Goal: Task Accomplishment & Management: Manage account settings

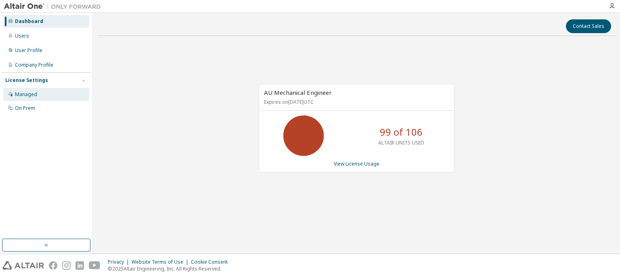
click at [33, 96] on div "Managed" at bounding box center [26, 94] width 22 height 6
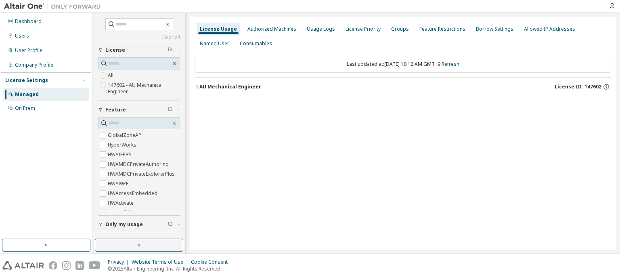
click at [209, 86] on div "AU Mechanical Engineer" at bounding box center [230, 87] width 62 height 6
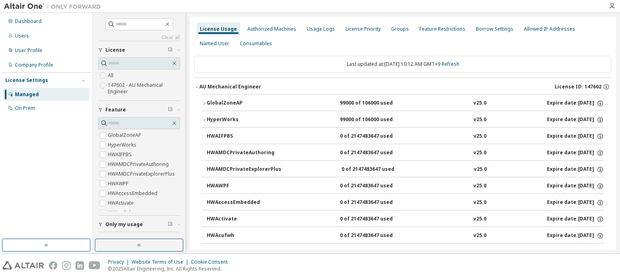
click at [203, 119] on icon "button" at bounding box center [204, 119] width 5 height 5
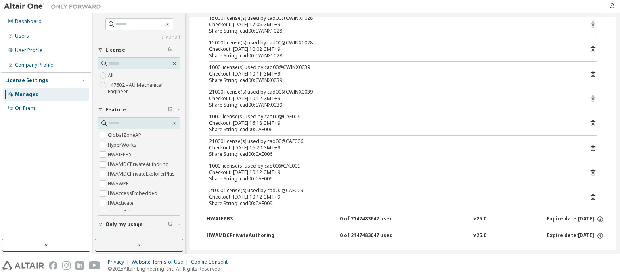
scroll to position [81, 0]
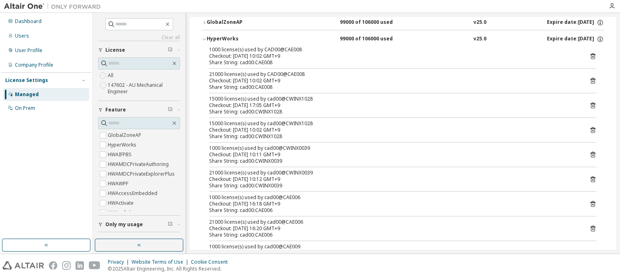
click at [19, 93] on div "Managed" at bounding box center [27, 94] width 24 height 6
click at [39, 26] on div "Dashboard" at bounding box center [46, 21] width 86 height 13
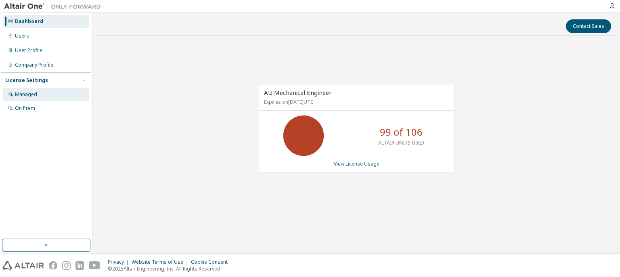
click at [31, 96] on div "Managed" at bounding box center [26, 94] width 22 height 6
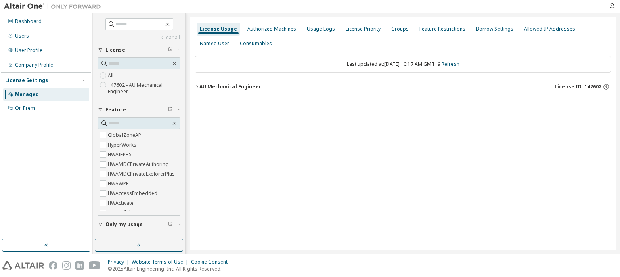
click at [203, 88] on div "AU Mechanical Engineer" at bounding box center [230, 87] width 62 height 6
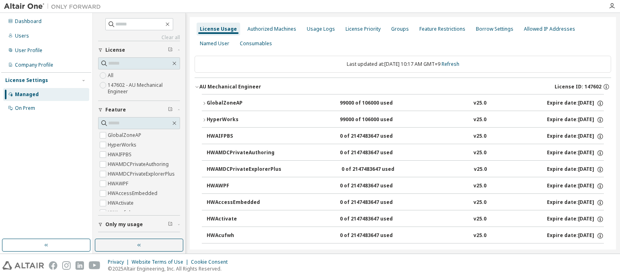
click at [226, 121] on div "HyperWorks" at bounding box center [243, 119] width 73 height 7
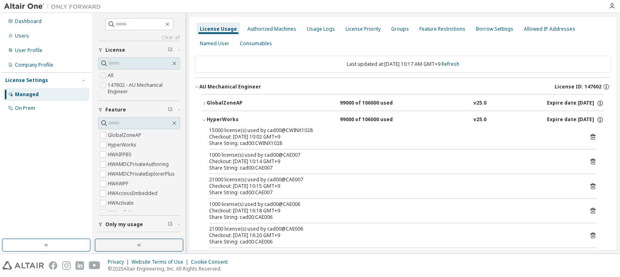
click at [244, 136] on div "Checkout: 2025-09-12 10:02 GMT+9" at bounding box center [393, 137] width 368 height 6
click at [590, 137] on icon at bounding box center [592, 137] width 5 height 6
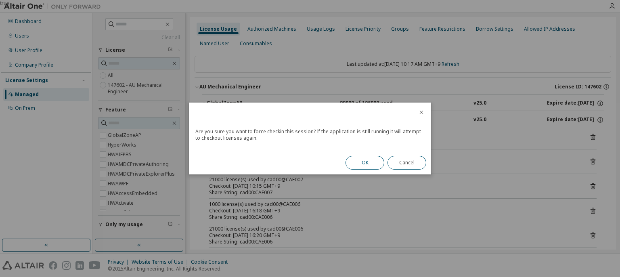
click at [361, 165] on button "OK" at bounding box center [364, 163] width 39 height 14
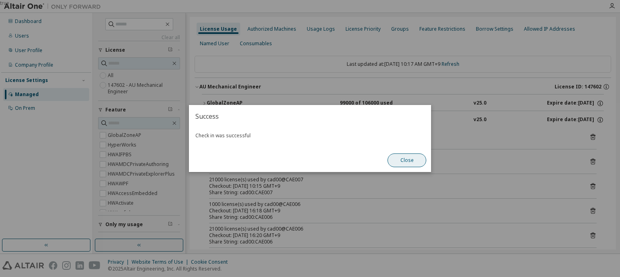
click at [415, 163] on button "Close" at bounding box center [406, 160] width 39 height 14
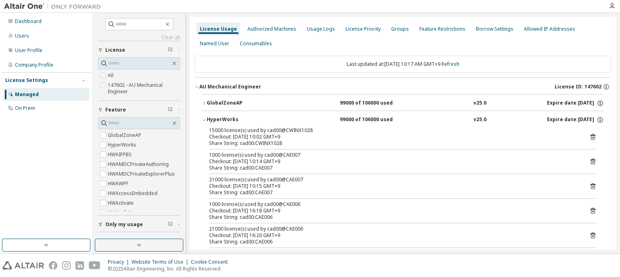
click at [26, 90] on div "Managed" at bounding box center [46, 94] width 86 height 13
click at [28, 95] on div "Managed" at bounding box center [27, 94] width 24 height 6
click at [31, 103] on div "On Prem" at bounding box center [46, 108] width 86 height 13
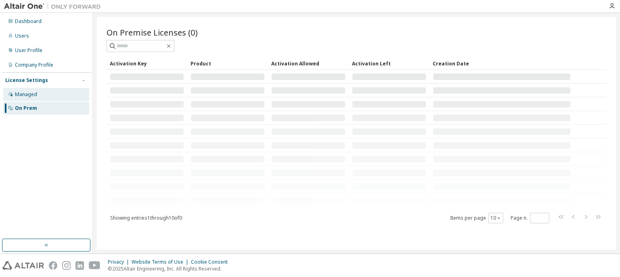
click at [42, 98] on div "Managed" at bounding box center [46, 94] width 86 height 13
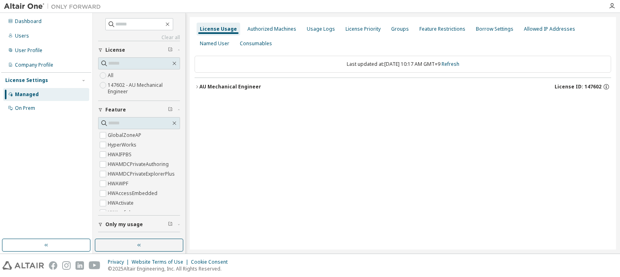
click at [198, 85] on button "AU Mechanical Engineer License ID: 147602" at bounding box center [403, 87] width 417 height 18
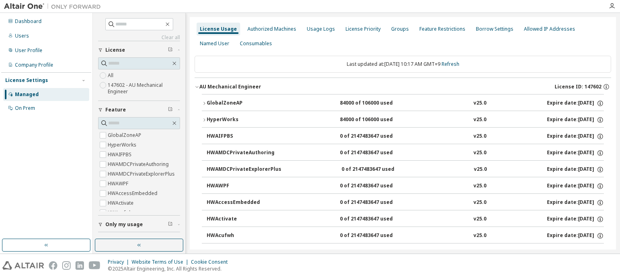
click at [218, 118] on div "HyperWorks" at bounding box center [243, 119] width 73 height 7
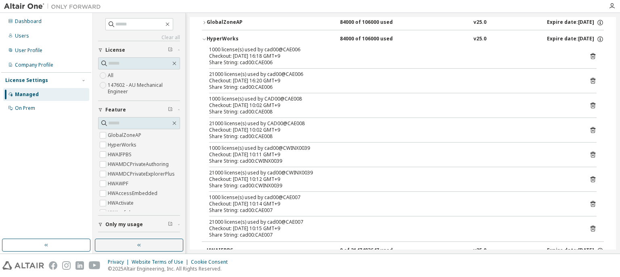
scroll to position [121, 0]
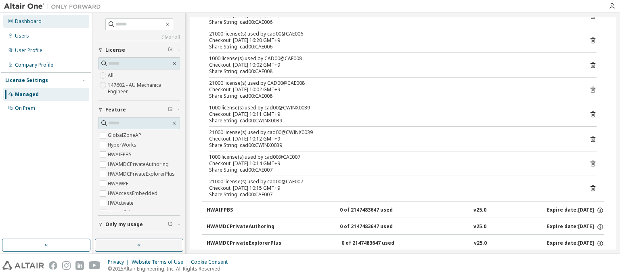
click at [18, 26] on div "Dashboard" at bounding box center [46, 21] width 86 height 13
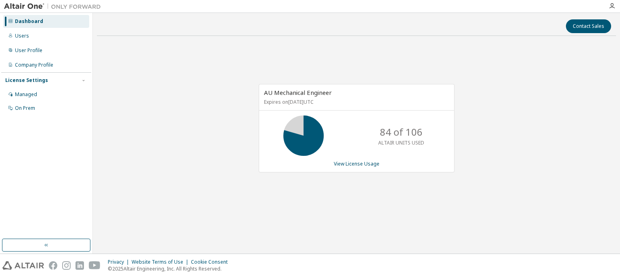
click at [212, 178] on div "AU Mechanical Engineer Expires on August 1, 2026 UTC 84 of 106 ALTAIR UNITS USE…" at bounding box center [356, 132] width 519 height 180
